Goal: Information Seeking & Learning: Learn about a topic

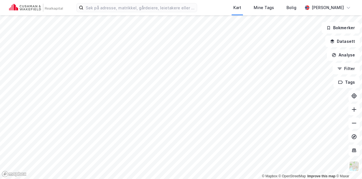
click at [128, 1] on div "Kart Mine Tags Bolig [PERSON_NAME]" at bounding box center [181, 7] width 362 height 15
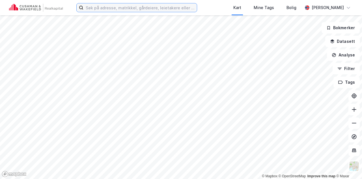
click at [130, 5] on input at bounding box center [139, 7] width 113 height 8
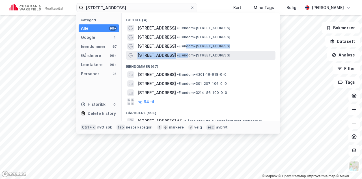
drag, startPoint x: 172, startPoint y: 50, endPoint x: 173, endPoint y: 56, distance: 6.4
click at [173, 56] on div "Google (4) [STREET_ADDRESS] • Eiendom • [STREET_ADDRESS] • Eiendom • [STREET_AD…" at bounding box center [201, 66] width 158 height 107
click at [177, 56] on span "• Eiendom • [STREET_ADDRESS]" at bounding box center [203, 55] width 53 height 5
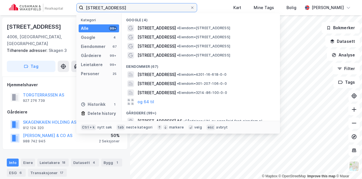
drag, startPoint x: 111, startPoint y: 5, endPoint x: 77, endPoint y: 5, distance: 33.7
click at [77, 5] on label "[STREET_ADDRESS]" at bounding box center [136, 7] width 121 height 9
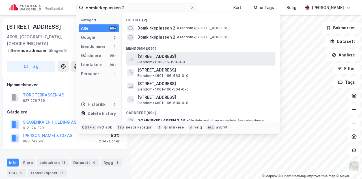
click at [170, 54] on span "[STREET_ADDRESS]" at bounding box center [206, 56] width 136 height 7
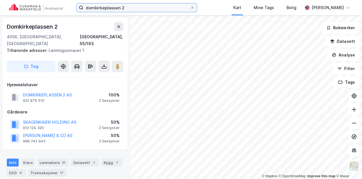
click at [112, 6] on input "domkirkeplassen 2" at bounding box center [136, 7] width 107 height 8
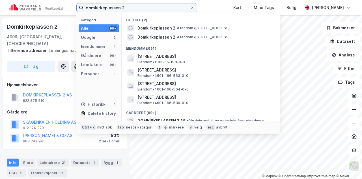
click at [112, 6] on input "domkirkeplassen 2" at bounding box center [136, 7] width 107 height 8
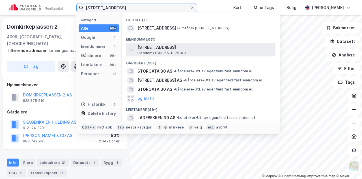
type input "[STREET_ADDRESS]"
click at [182, 50] on span "[STREET_ADDRESS]" at bounding box center [206, 47] width 136 height 7
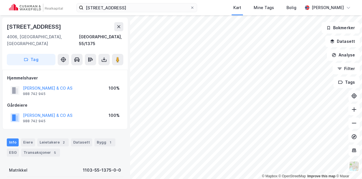
click at [44, 6] on img at bounding box center [36, 8] width 54 height 8
